Goal: Task Accomplishment & Management: Manage account settings

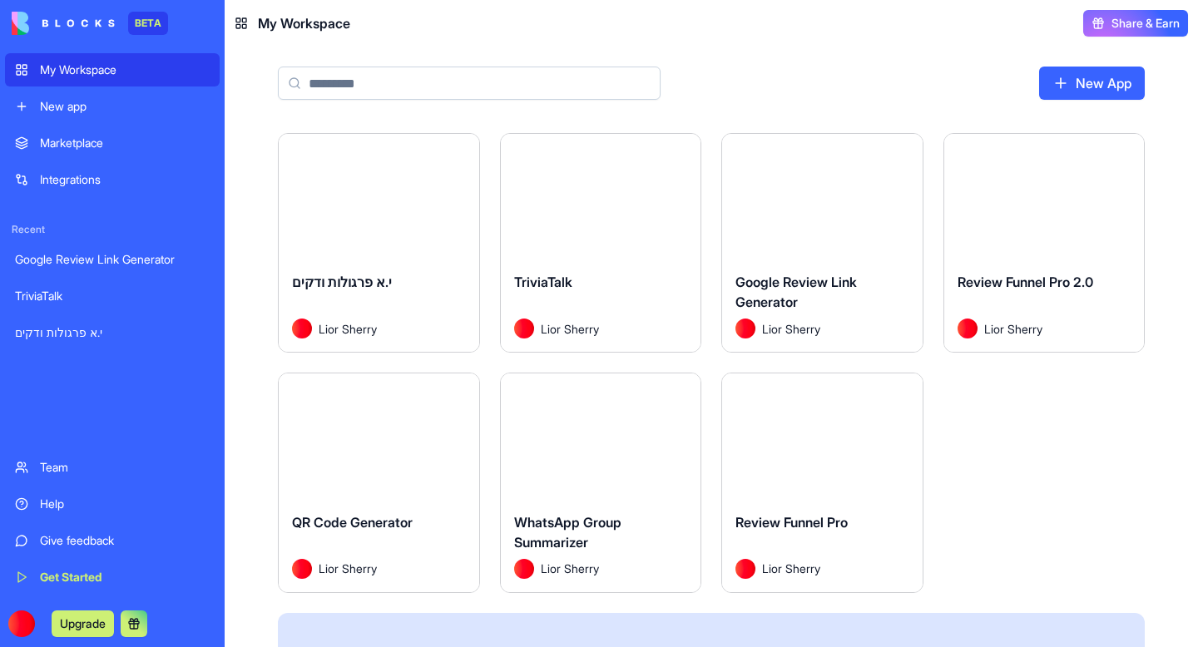
click at [870, 476] on div "Launch" at bounding box center [822, 435] width 200 height 125
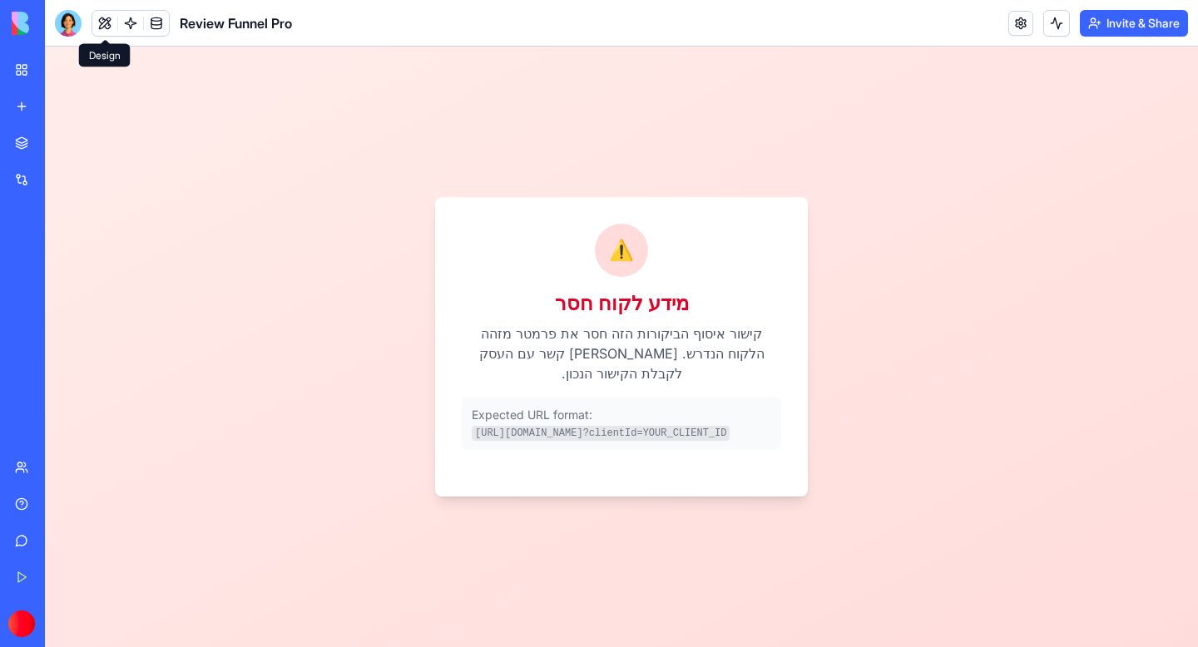
click at [82, 22] on div "Review Funnel Pro" at bounding box center [173, 23] width 237 height 27
click at [67, 26] on div at bounding box center [68, 23] width 27 height 27
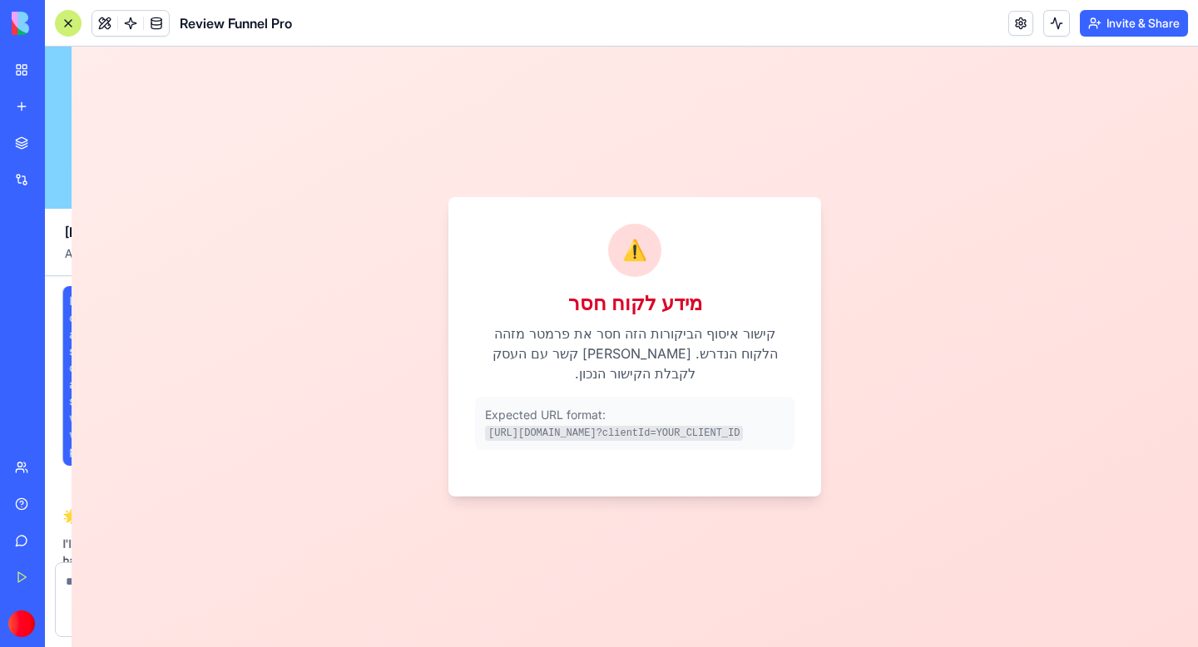
click at [62, 24] on div at bounding box center [68, 23] width 27 height 27
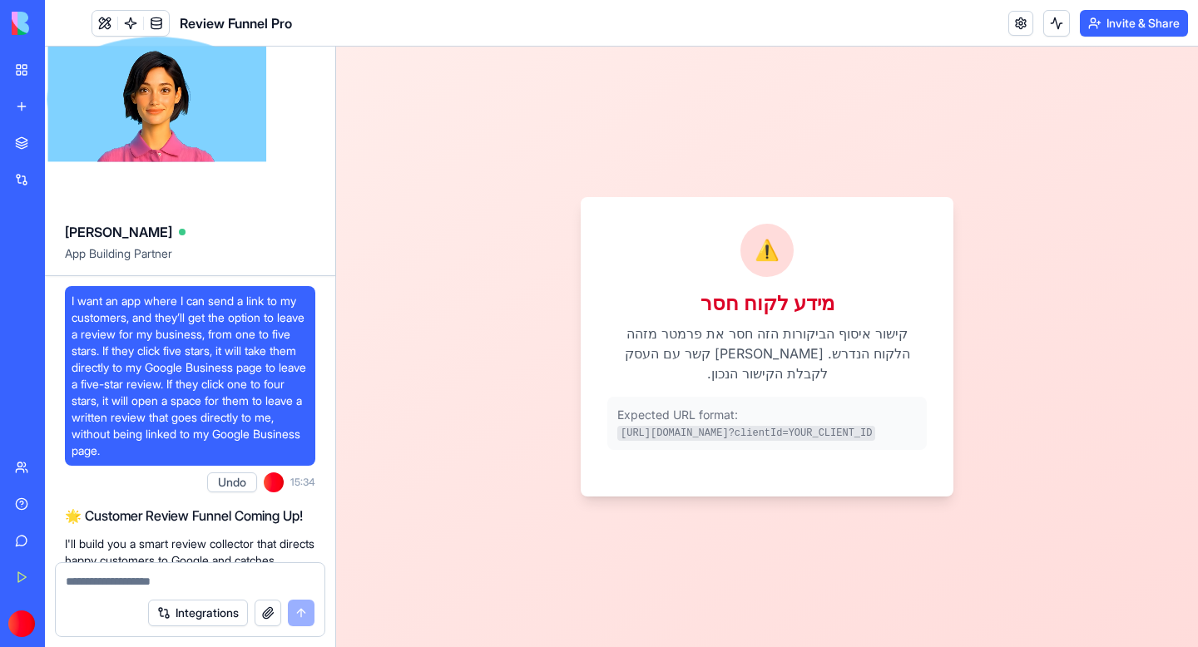
scroll to position [115471, 0]
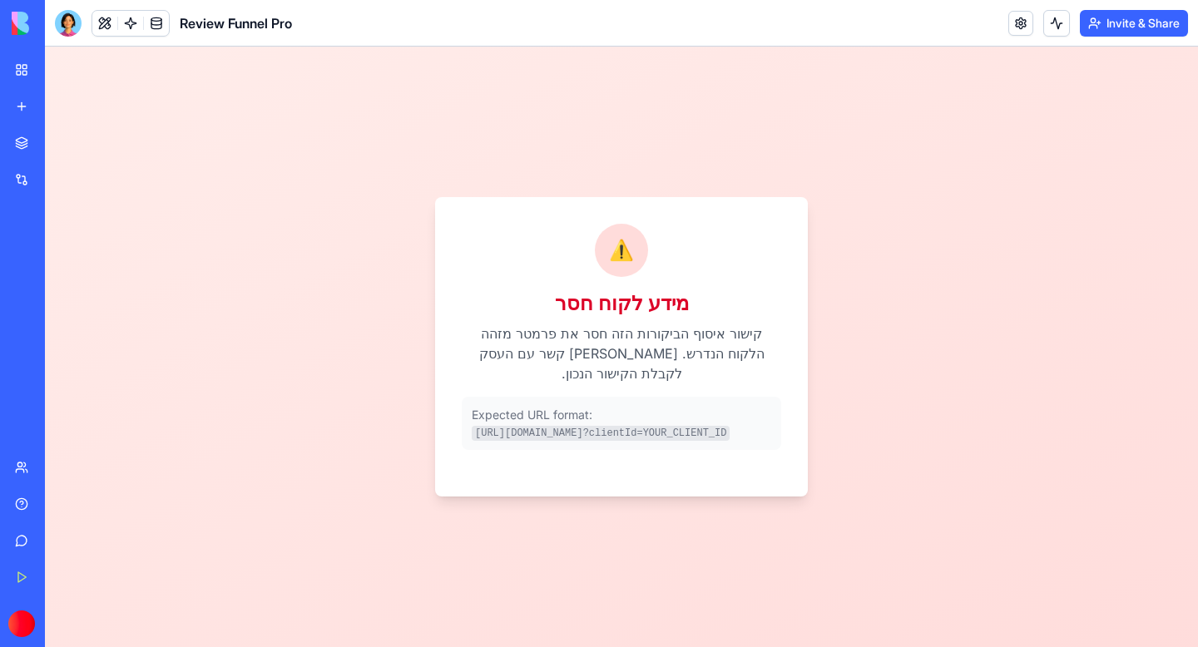
click at [62, 24] on div at bounding box center [68, 23] width 27 height 27
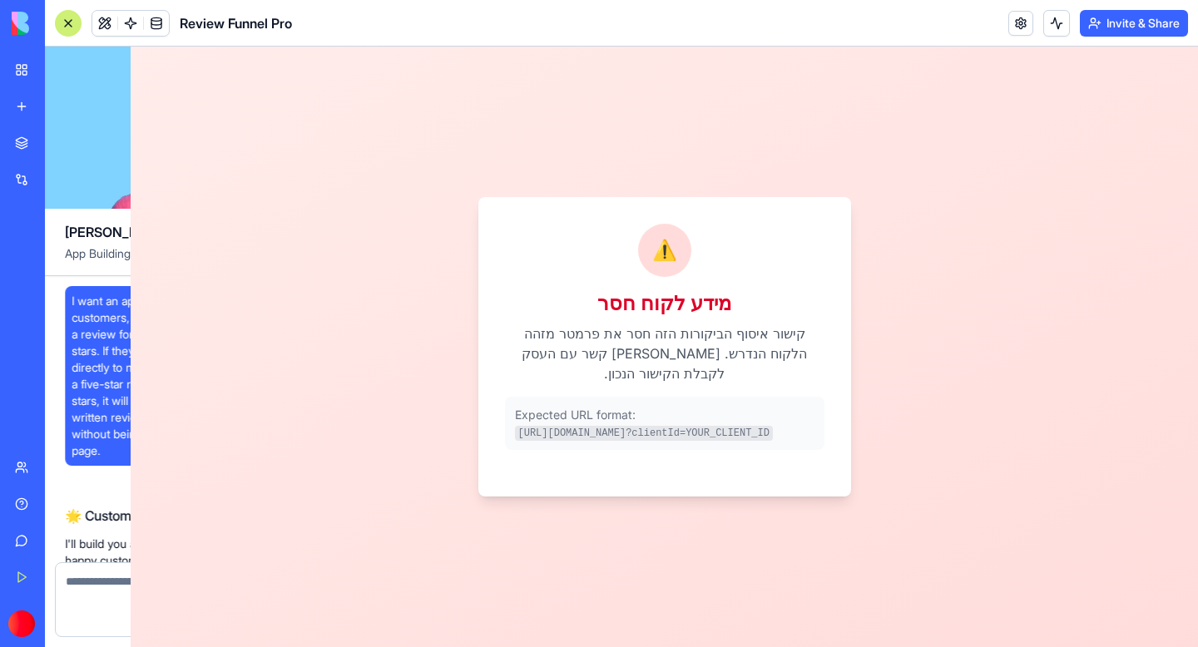
click at [107, 18] on button at bounding box center [104, 23] width 25 height 25
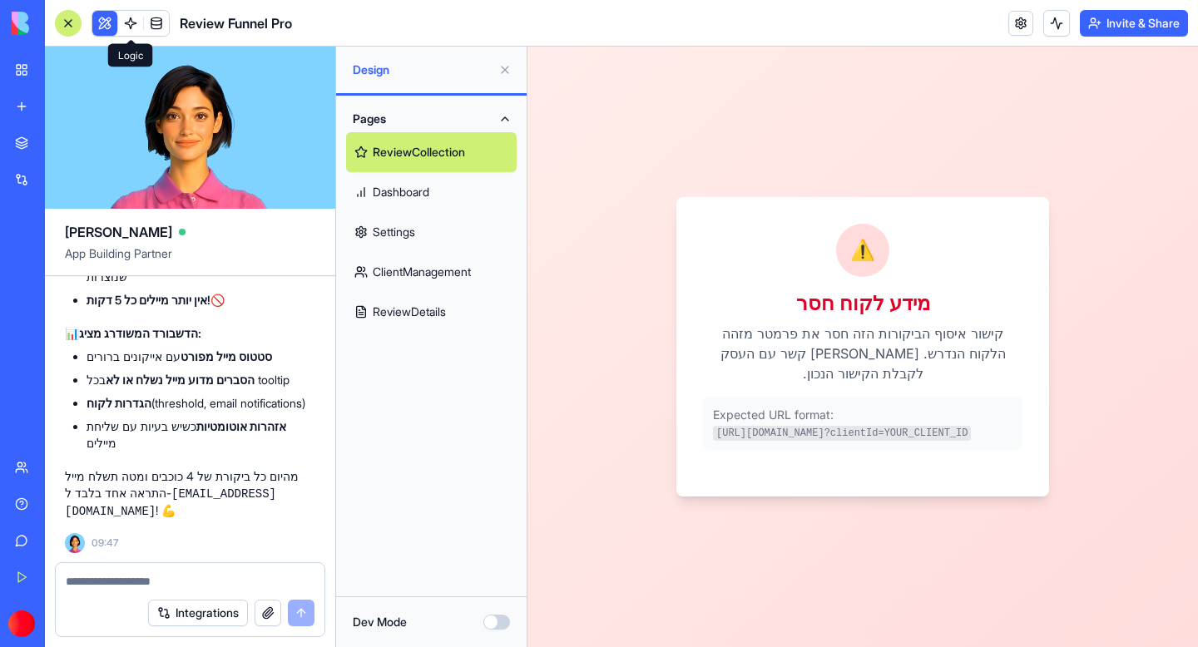
click at [416, 192] on link "Dashboard" at bounding box center [431, 192] width 171 height 40
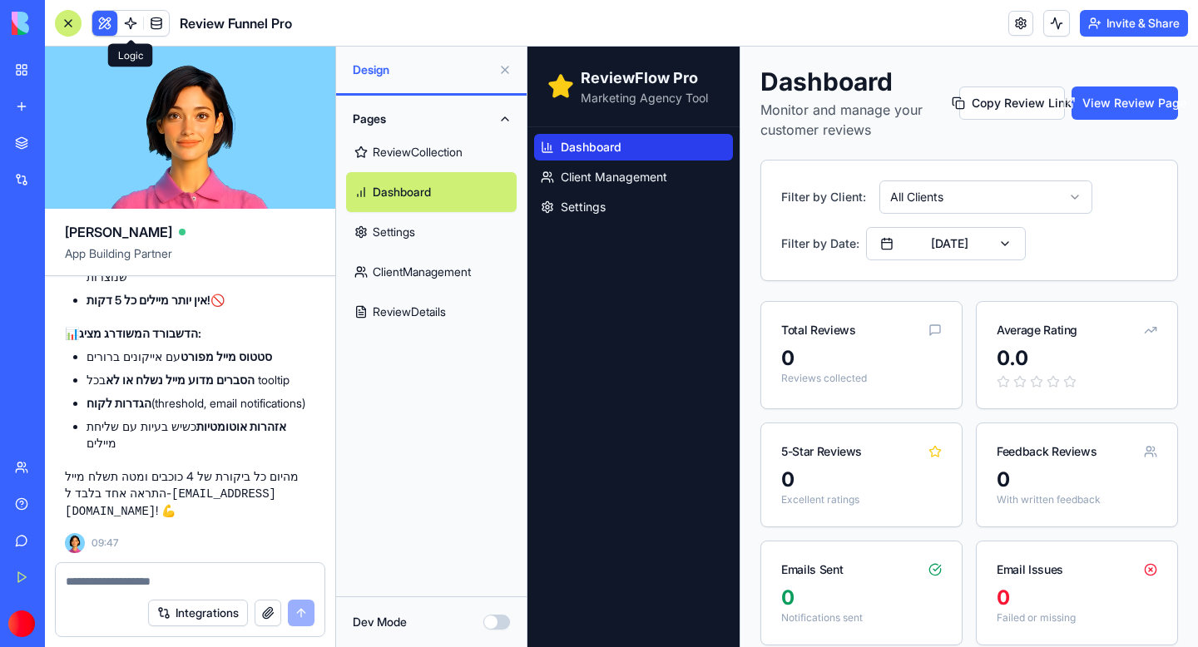
click at [101, 19] on button at bounding box center [104, 23] width 25 height 25
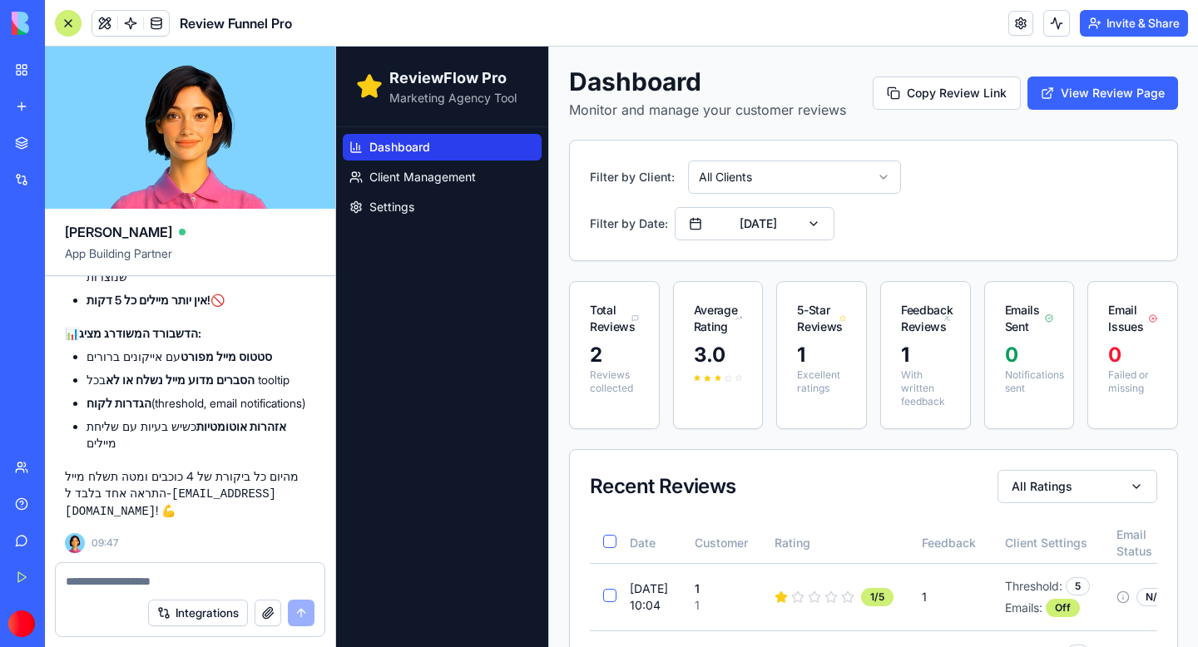
click at [62, 19] on div at bounding box center [68, 23] width 27 height 27
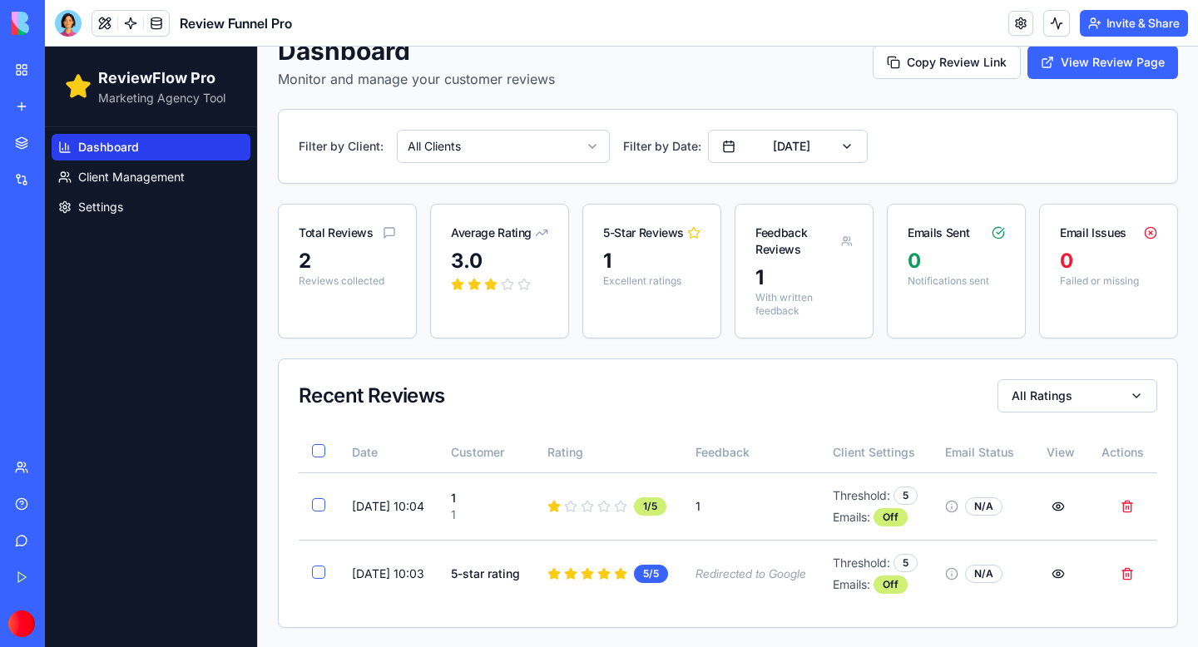
scroll to position [28, 0]
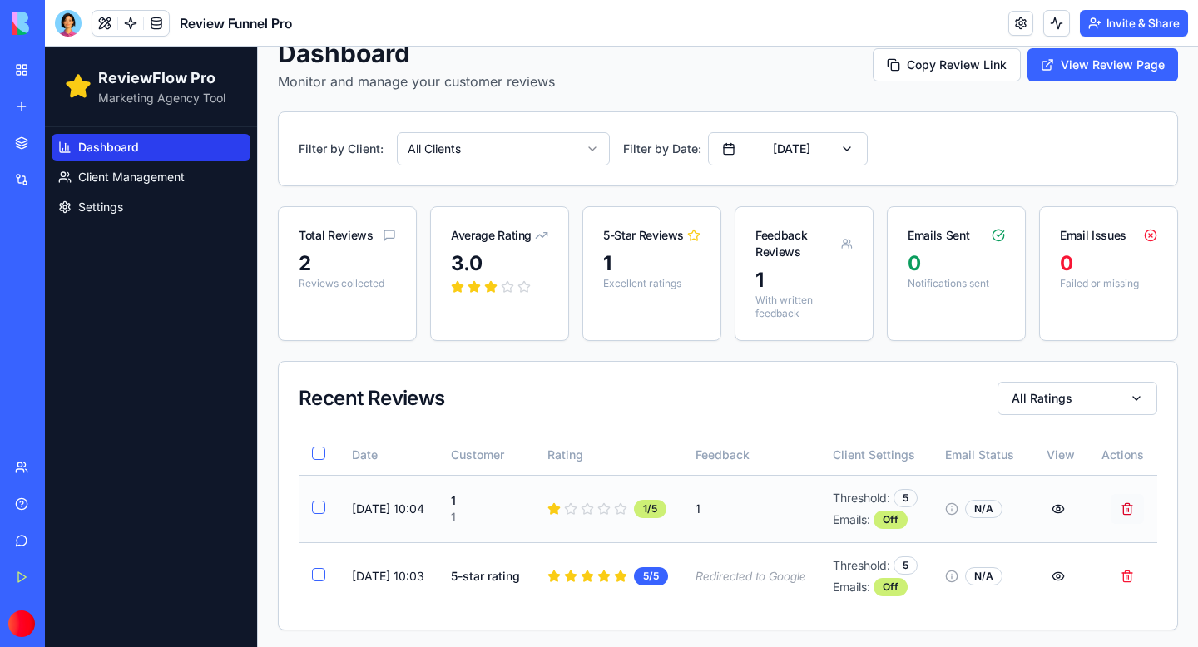
click at [1124, 512] on button "Delete review from 1" at bounding box center [1127, 509] width 33 height 30
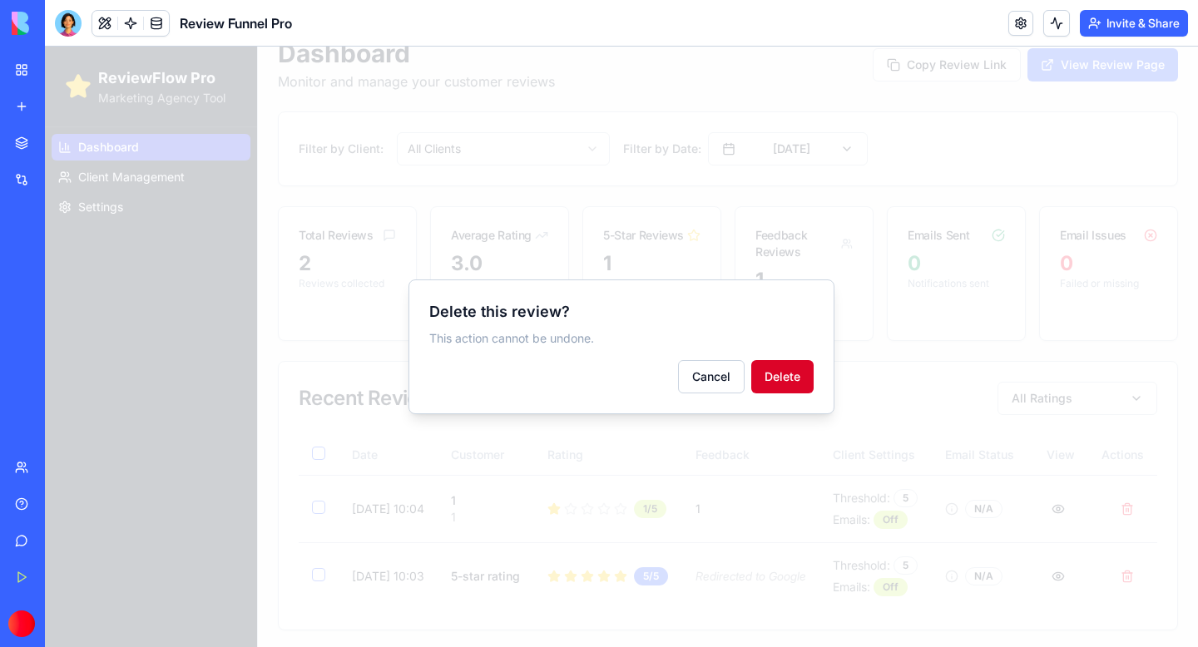
click at [776, 383] on button "Delete" at bounding box center [782, 376] width 62 height 33
click at [784, 378] on button "Delete" at bounding box center [782, 376] width 62 height 33
click at [918, 390] on div at bounding box center [621, 347] width 1153 height 601
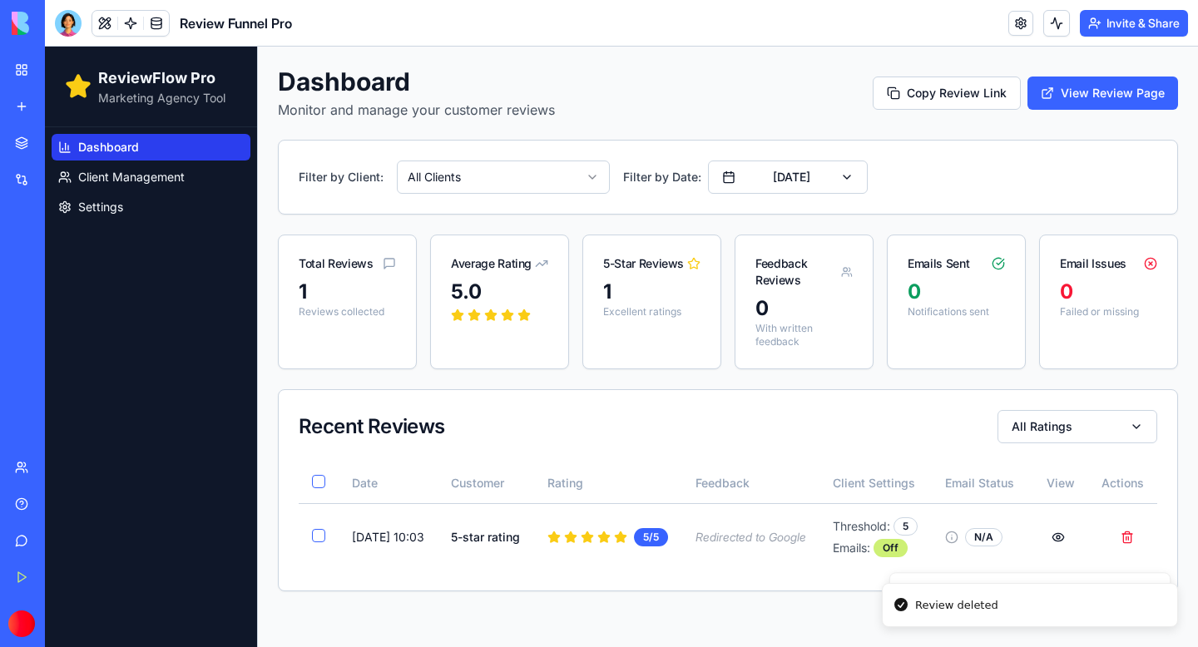
scroll to position [0, 0]
click at [108, 192] on ul "Dashboard Client Management Settings" at bounding box center [151, 177] width 199 height 87
click at [104, 211] on span "Settings" at bounding box center [100, 207] width 45 height 17
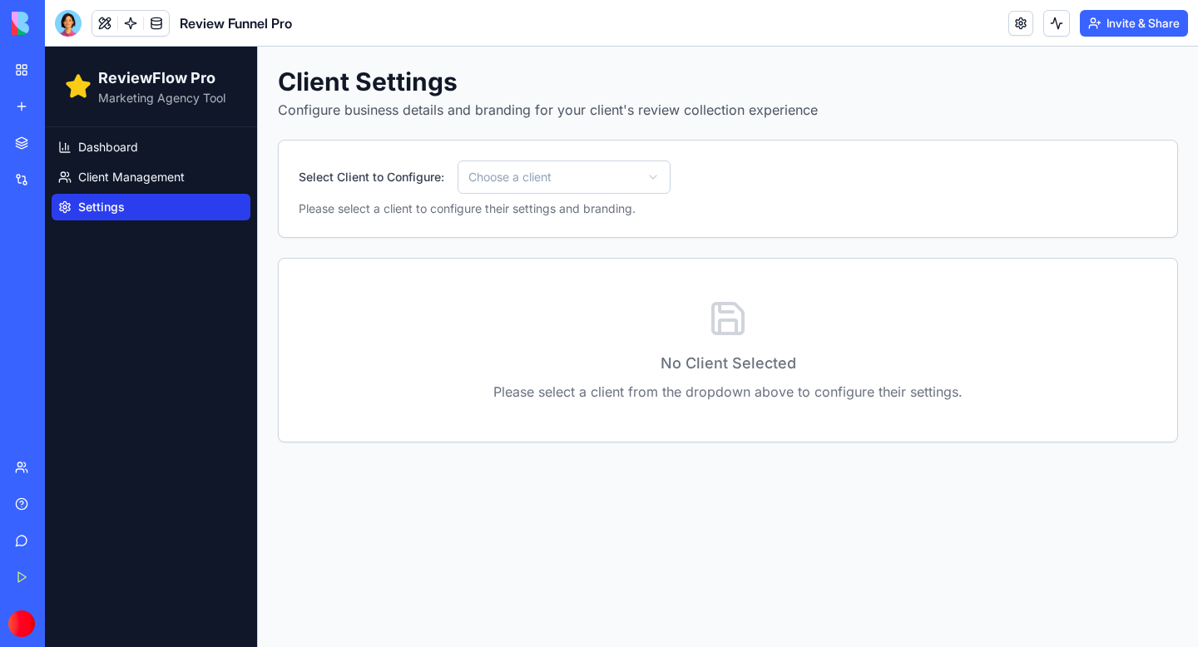
drag, startPoint x: 680, startPoint y: 165, endPoint x: 671, endPoint y: 168, distance: 9.7
click at [680, 165] on div "Select Client to Configure: Choose a client" at bounding box center [728, 177] width 858 height 33
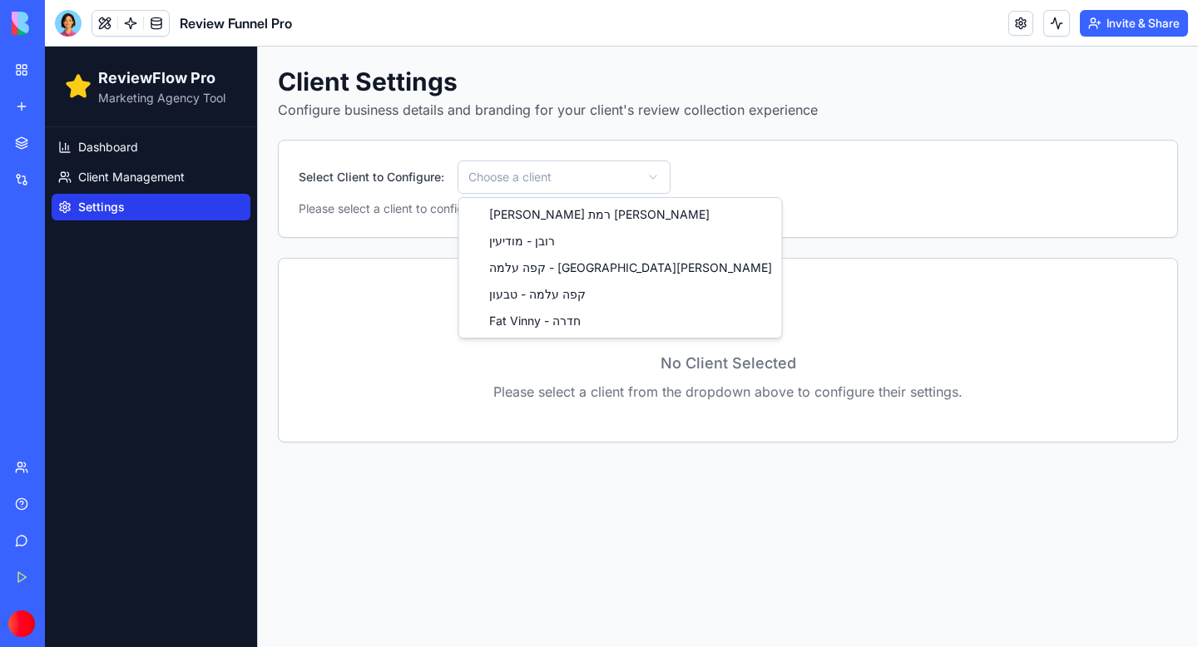
click at [660, 168] on html "ReviewFlow Pro Marketing Agency Tool Dashboard Client Management Settings Clien…" at bounding box center [621, 347] width 1153 height 601
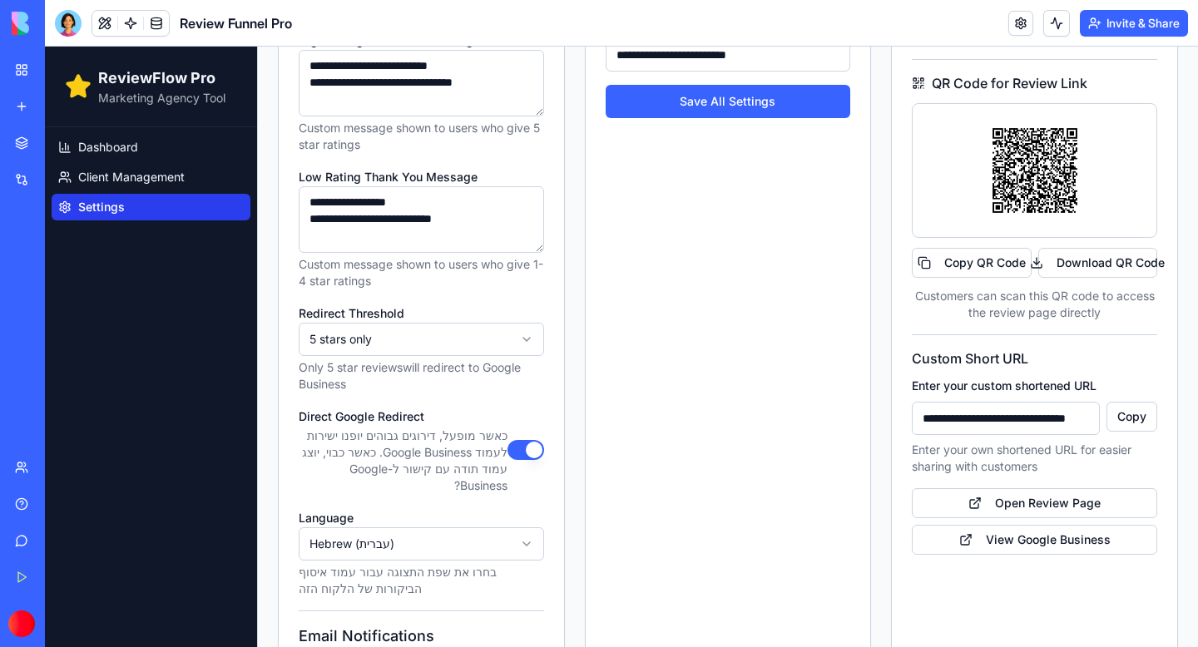
scroll to position [778, 0]
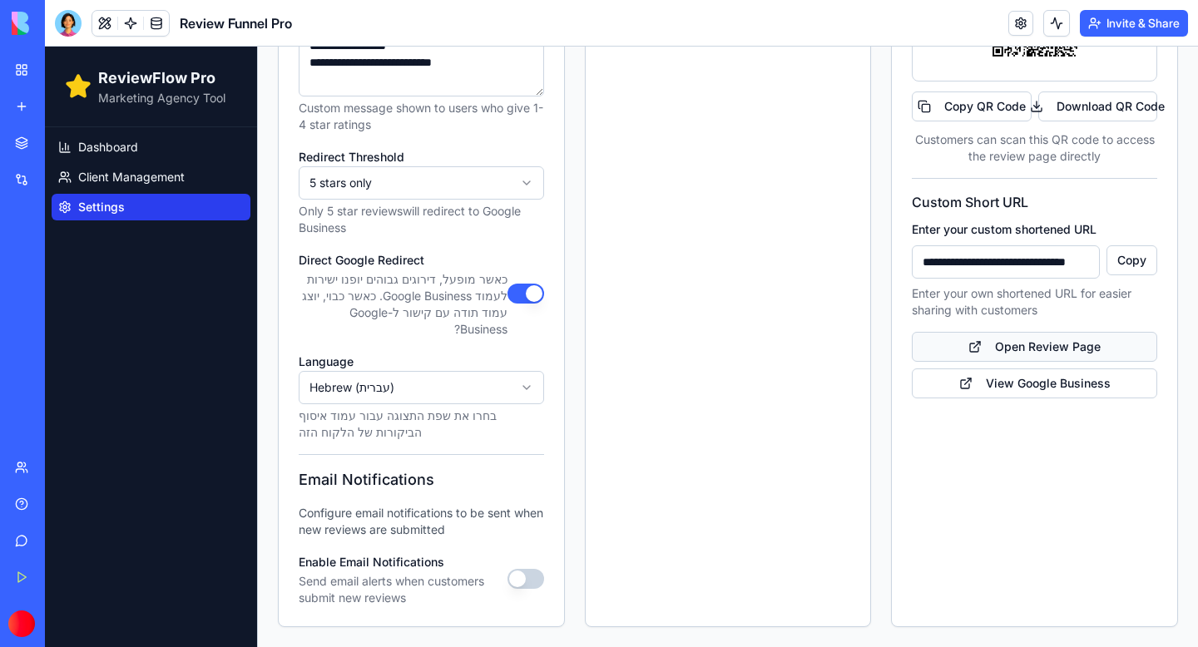
click at [1044, 350] on link "Open Review Page" at bounding box center [1034, 347] width 245 height 30
type input "*******"
